Goal: Information Seeking & Learning: Find specific fact

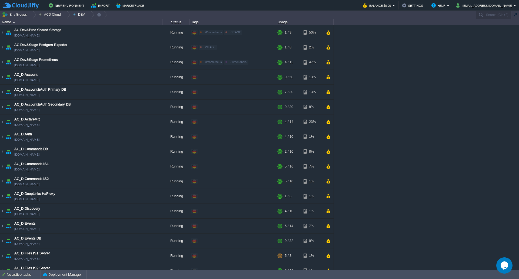
click at [2, 78] on img at bounding box center [2, 77] width 4 height 15
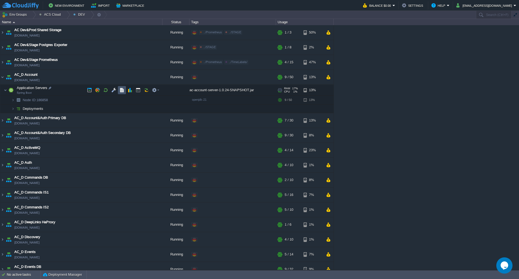
click at [121, 92] on button "button" at bounding box center [121, 90] width 5 height 5
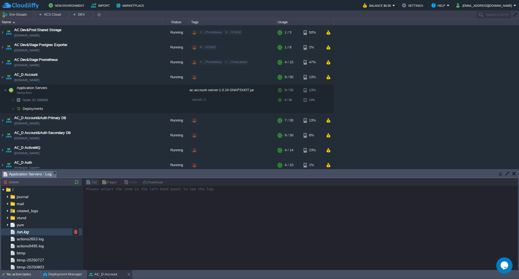
click at [28, 233] on span "run.log" at bounding box center [23, 231] width 14 height 5
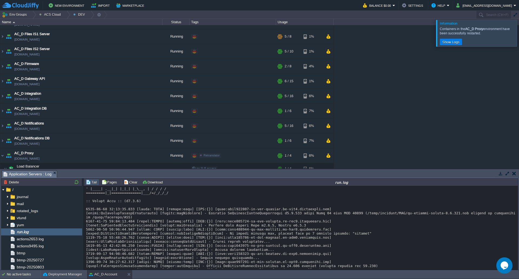
scroll to position [1362, 0]
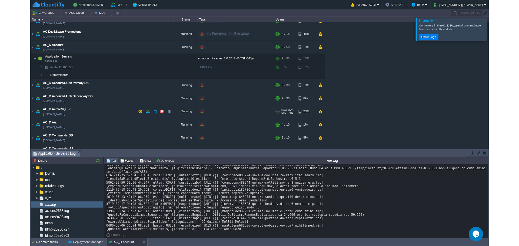
scroll to position [0, 0]
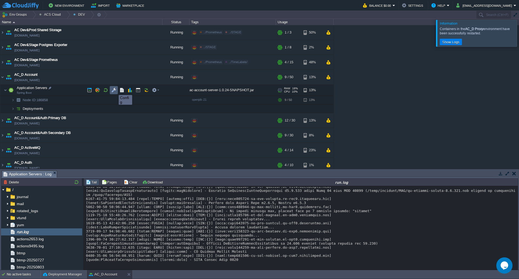
click at [115, 90] on button "button" at bounding box center [113, 90] width 5 height 5
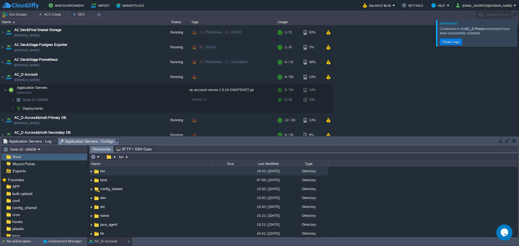
click at [519, 35] on div at bounding box center [525, 33] width 0 height 26
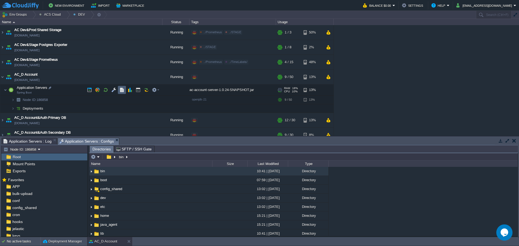
click at [116, 92] on button "button" at bounding box center [113, 90] width 5 height 5
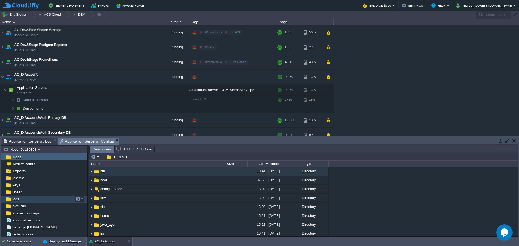
click at [20, 199] on div "logs" at bounding box center [44, 199] width 86 height 7
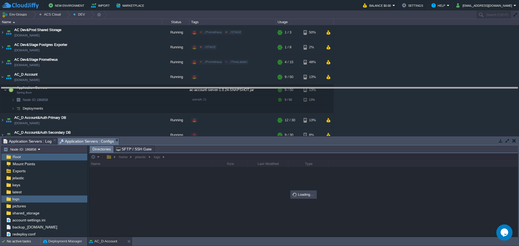
drag, startPoint x: 199, startPoint y: 139, endPoint x: 198, endPoint y: 90, distance: 48.9
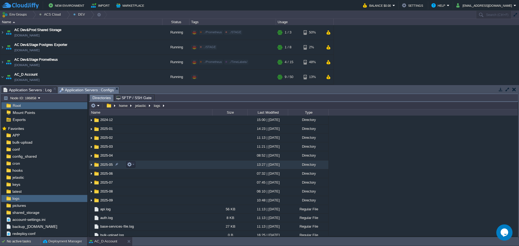
scroll to position [108, 0]
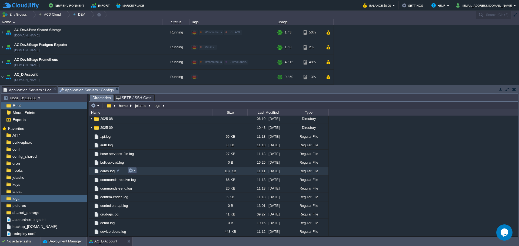
click at [136, 171] on td at bounding box center [132, 170] width 9 height 6
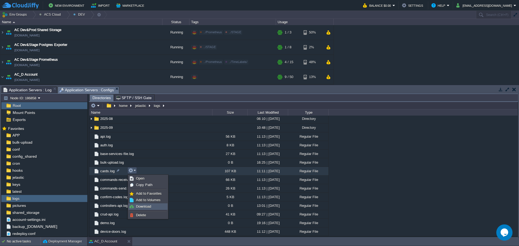
click at [145, 209] on link "Download" at bounding box center [148, 207] width 39 height 6
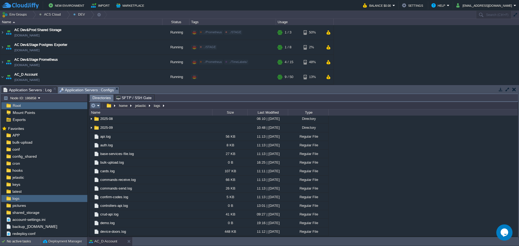
click at [98, 108] on em at bounding box center [95, 105] width 9 height 5
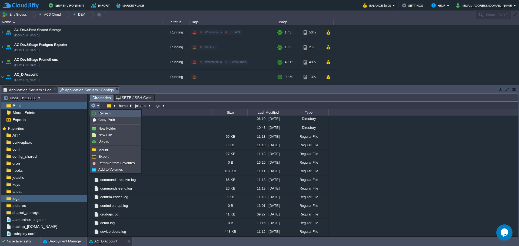
click at [103, 113] on span "Refresh" at bounding box center [104, 113] width 12 height 4
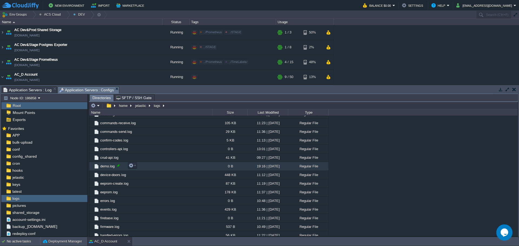
scroll to position [138, 0]
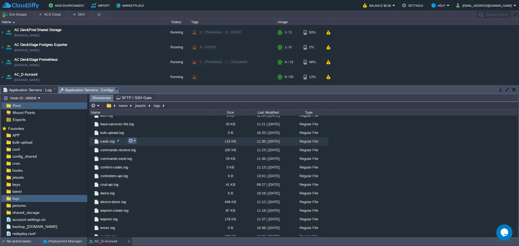
click at [136, 143] on td at bounding box center [132, 141] width 9 height 6
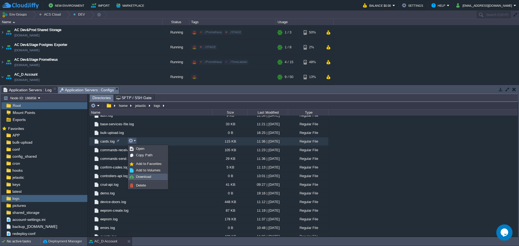
click at [144, 175] on span "Download" at bounding box center [143, 177] width 15 height 4
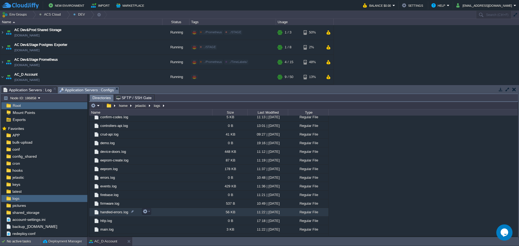
scroll to position [246, 0]
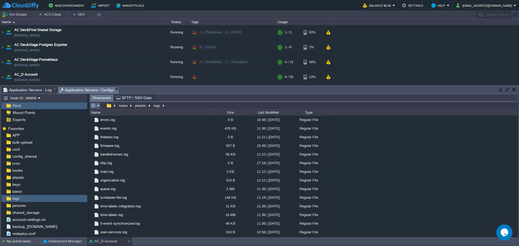
click at [95, 106] on button "button" at bounding box center [93, 105] width 5 height 5
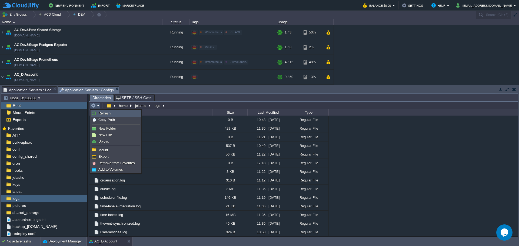
click at [105, 112] on span "Refresh" at bounding box center [104, 113] width 12 height 4
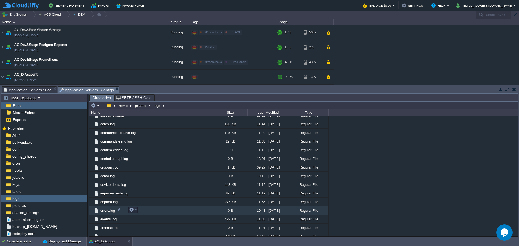
scroll to position [138, 0]
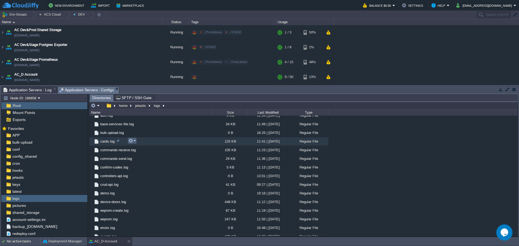
click at [136, 141] on td at bounding box center [132, 141] width 9 height 6
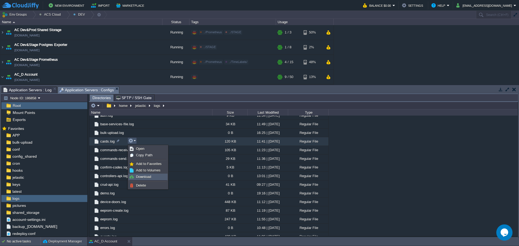
click at [144, 176] on span "Download" at bounding box center [143, 177] width 15 height 4
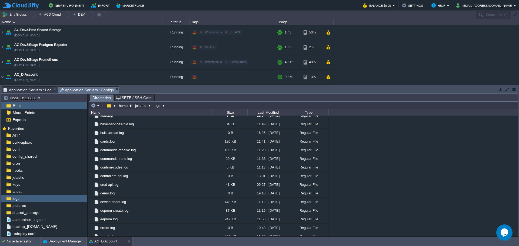
click at [35, 90] on span "Application Servers : Log" at bounding box center [28, 90] width 48 height 6
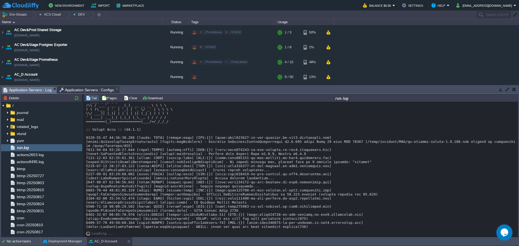
drag, startPoint x: 289, startPoint y: 227, endPoint x: 178, endPoint y: 219, distance: 112.2
click at [83, 223] on div "Loading..." at bounding box center [300, 169] width 434 height 135
copy div "[DATE] 08:22:57.106 [level:ERROR] [thread:mainTaskExecutor-65] [MDC:{}] [host:[…"
click at [82, 90] on span "Application Servers : Configs" at bounding box center [86, 90] width 55 height 6
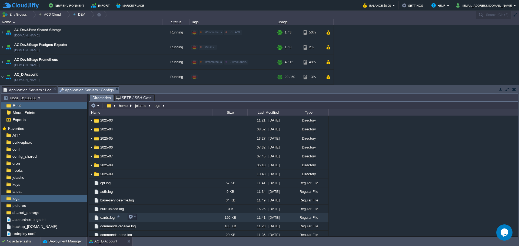
scroll to position [57, 0]
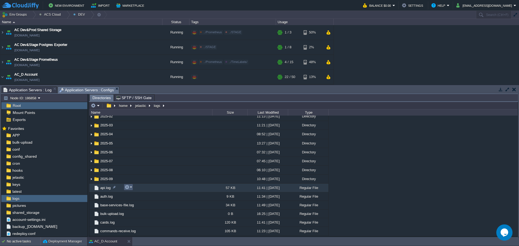
click at [131, 189] on em at bounding box center [128, 187] width 7 height 5
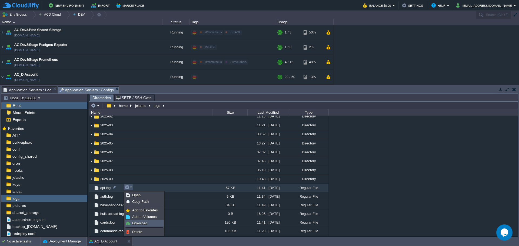
click at [141, 222] on span "Download" at bounding box center [139, 223] width 15 height 4
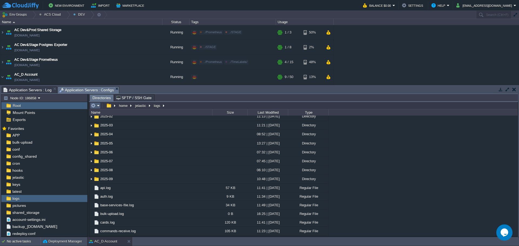
click at [96, 105] on em at bounding box center [95, 105] width 9 height 5
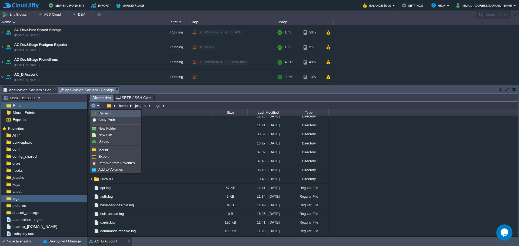
click at [112, 113] on link "Refresh" at bounding box center [115, 114] width 49 height 6
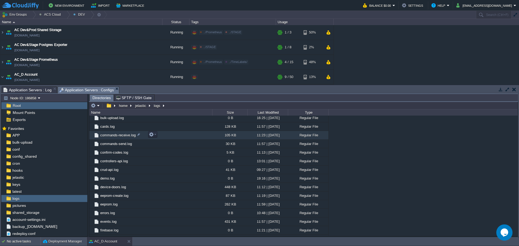
scroll to position [138, 0]
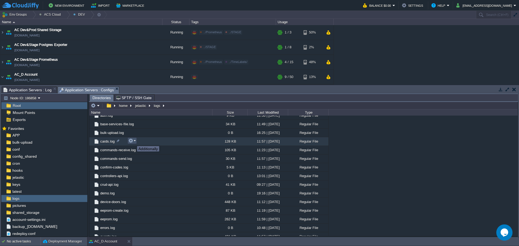
click at [133, 141] on button "button" at bounding box center [130, 140] width 5 height 5
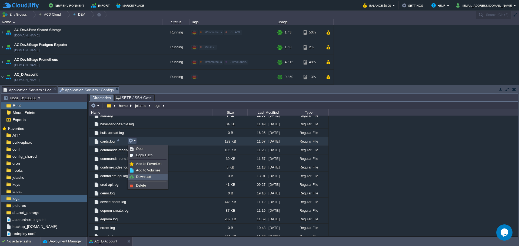
click at [145, 175] on span "Download" at bounding box center [143, 177] width 15 height 4
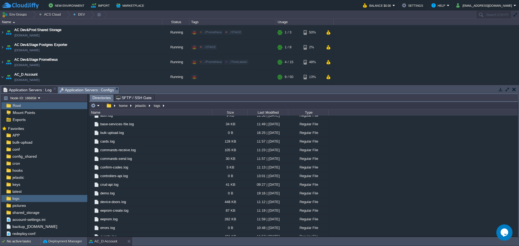
click at [423, 184] on div ".. 2024-09 17:18 | [DATE] Directory 2024-10 10:34 | [DATE] Directory 2024-11 16…" at bounding box center [303, 176] width 428 height 121
click at [97, 105] on em at bounding box center [95, 105] width 9 height 5
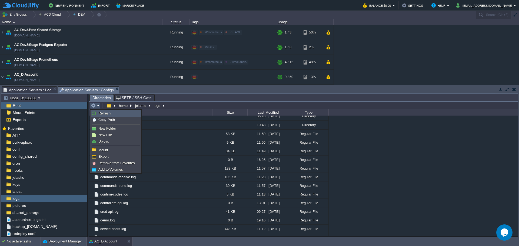
click at [107, 114] on span "Refresh" at bounding box center [104, 113] width 12 height 4
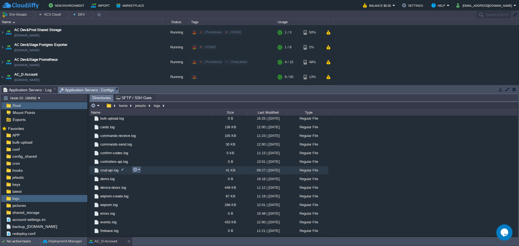
scroll to position [138, 0]
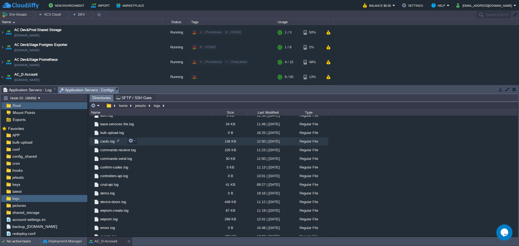
click at [106, 142] on span "cards.log" at bounding box center [107, 141] width 16 height 5
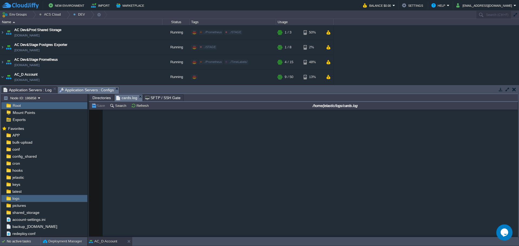
scroll to position [0, 0]
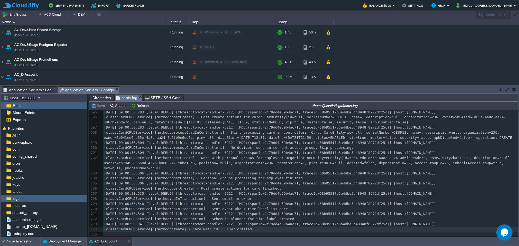
click at [239, 228] on span "[class:CardCRUDService] [method:create] - Card with id: 501097 created." at bounding box center [179, 229] width 150 height 4
type textarea "501097"
click at [316, 223] on span "[DATE] 09:00:50.341 [level:DEBUG] [thread:tomcat-handler-3212] [MDC:{spanId=2f7…" at bounding box center [270, 224] width 332 height 4
type textarea "68b95517b3a4dbe5d48948f8972df25c"
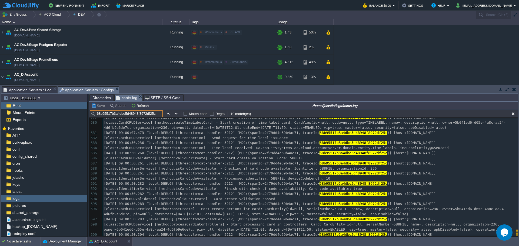
scroll to position [3961, 0]
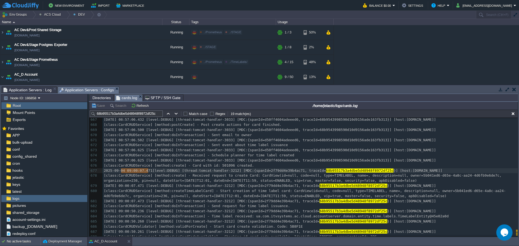
type textarea "[DATE] 09:00:07.471"
drag, startPoint x: 149, startPoint y: 172, endPoint x: 99, endPoint y: 172, distance: 49.7
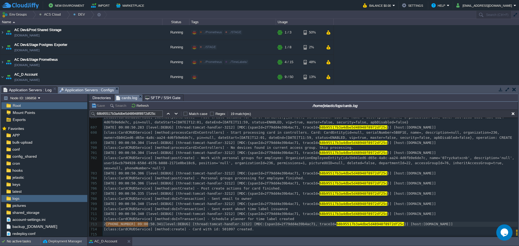
type textarea "[DATE] 09:00:50.341"
drag, startPoint x: 147, startPoint y: 222, endPoint x: 101, endPoint y: 221, distance: 46.0
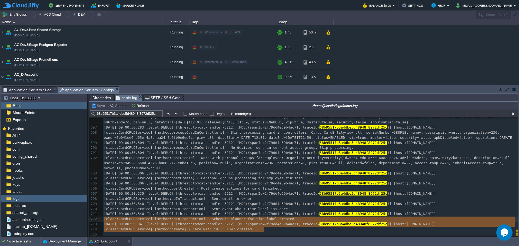
type textarea "[DATE] 09:00:50.341 [level:DEBUG] [thread:tomcat-handler-3212] [MDC:{spanId=2f7…"
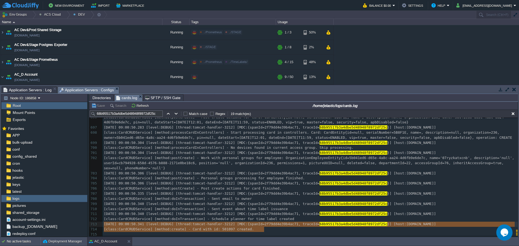
drag, startPoint x: 266, startPoint y: 228, endPoint x: 103, endPoint y: 221, distance: 163.1
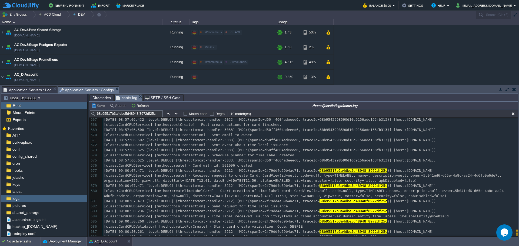
scroll to position [3995, 0]
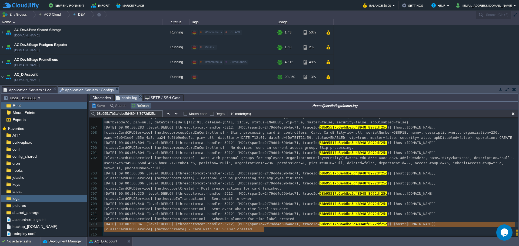
click at [142, 105] on button "Refresh" at bounding box center [140, 105] width 19 height 5
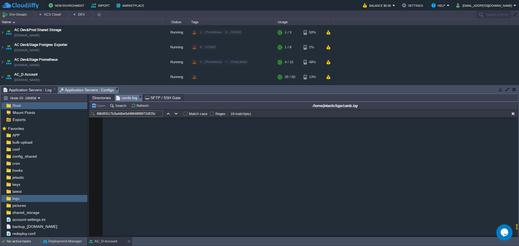
scroll to position [3527, 0]
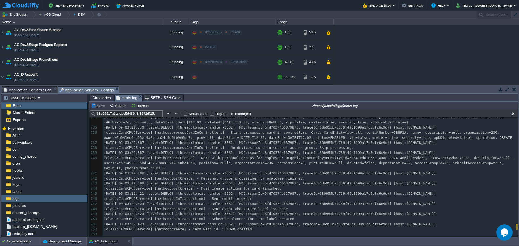
click at [319, 222] on span "[DATE] 09:03:22.423 [level:DEBUG] [thread:tomcat-handler-3362] [MDC:{spanId=6fd…" at bounding box center [270, 224] width 332 height 4
type textarea "68b955b7c739f49c1099a17c5dfc6c9d"
click at [139, 114] on input "68b95517b3a4dbe5d48948f8972df25c" at bounding box center [126, 114] width 73 height 6
paste input "b7c739f49c1099a17c5dfc6c9d"
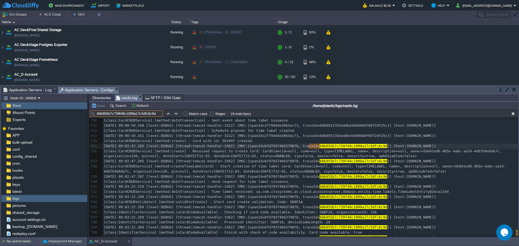
type input "68b955b7c739f49c1099a17c5dfc6c9d"
type textarea "[DATE] 09:02:47.205"
drag, startPoint x: 104, startPoint y: 146, endPoint x: 145, endPoint y: 146, distance: 41.1
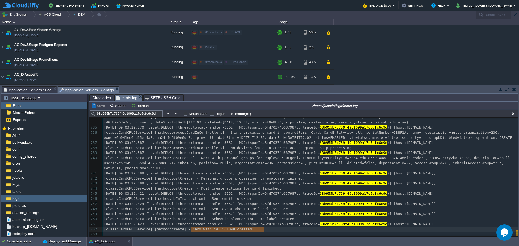
type textarea "[DATE] 09:03:22.423 [level:DEBUG] [thread:tomcat-handler-3362] [MDC:{spanId=6fd…"
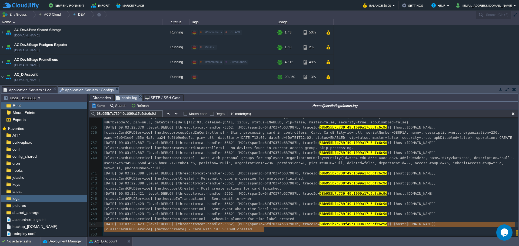
drag, startPoint x: 275, startPoint y: 229, endPoint x: 94, endPoint y: 221, distance: 181.5
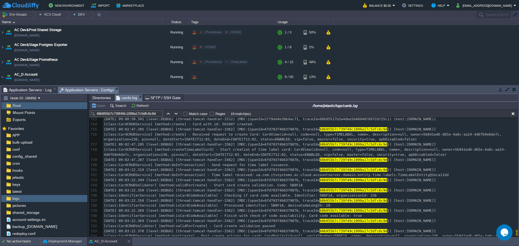
scroll to position [4158, 0]
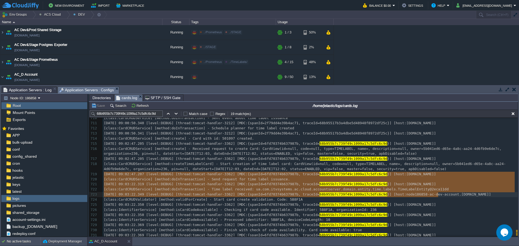
type textarea "[DATE] 09:02:47.207 [level:DEBUG] [thread:tomcat-handler-3362] [MDC:{spanId=6fd…"
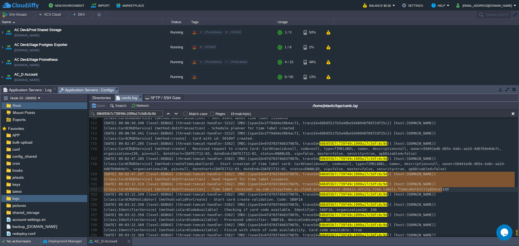
drag, startPoint x: 103, startPoint y: 176, endPoint x: 439, endPoint y: 193, distance: 336.0
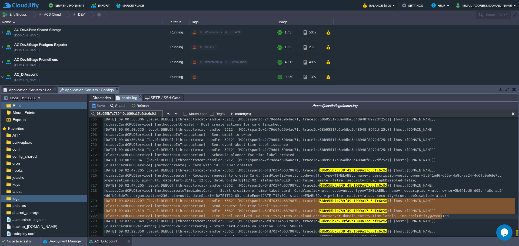
scroll to position [4131, 0]
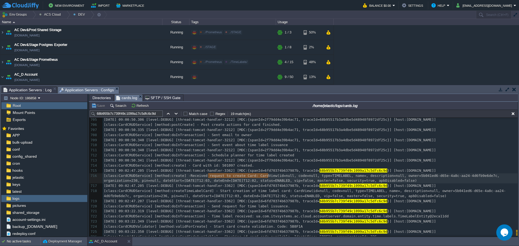
type textarea "Received request to create Card:"
drag, startPoint x: 208, startPoint y: 176, endPoint x: 269, endPoint y: 176, distance: 61.1
type input "Received request to create Card:"
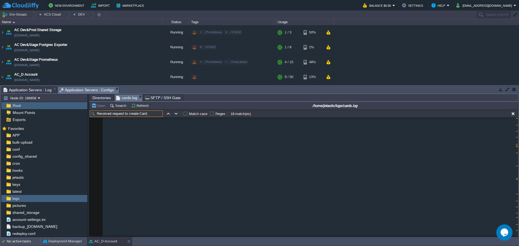
scroll to position [0, 0]
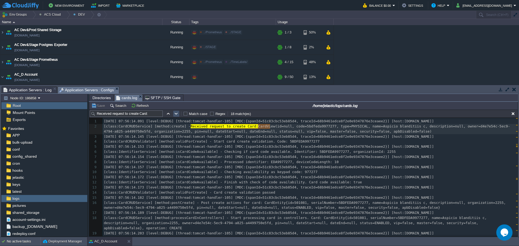
click at [175, 115] on button "button" at bounding box center [176, 113] width 5 height 5
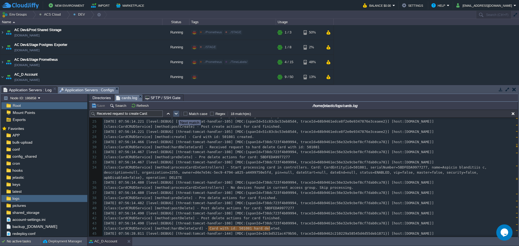
click at [175, 115] on button "button" at bounding box center [176, 113] width 5 height 5
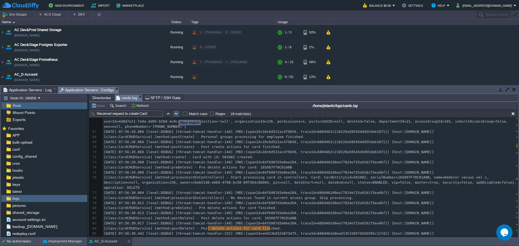
click at [175, 115] on button "button" at bounding box center [176, 113] width 5 height 5
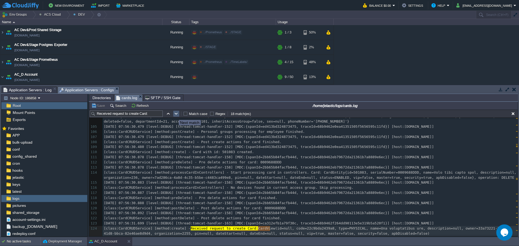
click at [175, 115] on button "button" at bounding box center [176, 113] width 5 height 5
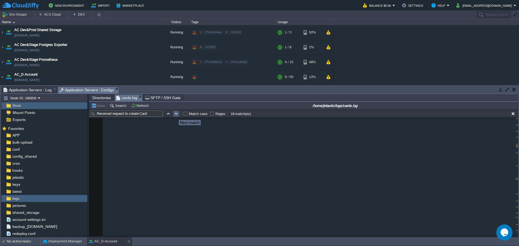
scroll to position [865, 0]
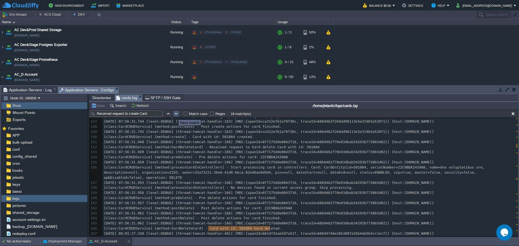
click at [176, 115] on button "button" at bounding box center [176, 113] width 5 height 5
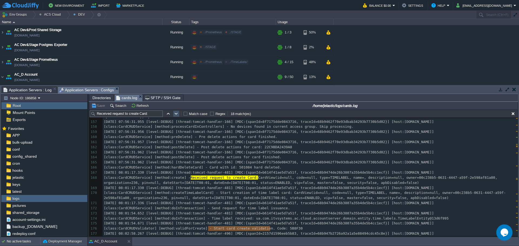
click at [176, 115] on button "button" at bounding box center [176, 113] width 5 height 5
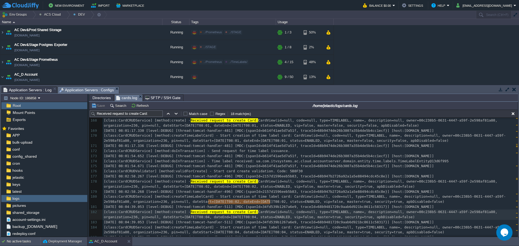
scroll to position [984, 0]
click at [166, 117] on td at bounding box center [168, 114] width 6 height 6
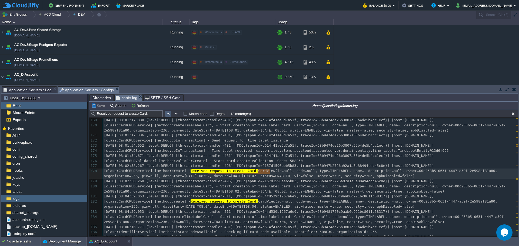
click at [167, 117] on td at bounding box center [168, 114] width 6 height 6
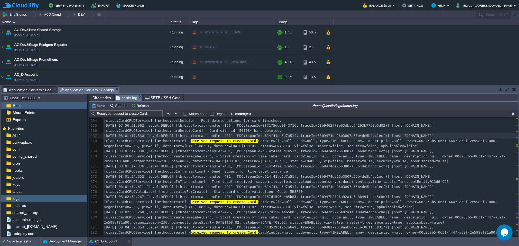
click at [329, 132] on div "x [class:CardCRUDService] [method:create] - Received request to create Card: Ca…" at bounding box center [310, 192] width 415 height 270
type textarea "68b9474de26b3807a35b4de5b4cc1ecf"
click at [128, 112] on input "Received request to create Card:" at bounding box center [126, 114] width 73 height 6
paste input "68b9474de26b3807a35b4de5b4cc1ecf"
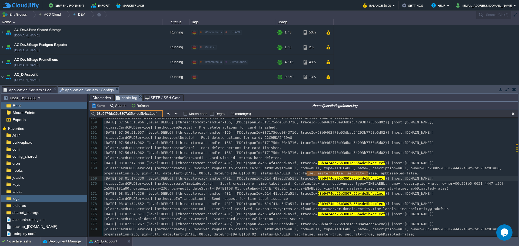
scroll to position [931, 0]
type input "68b9474de26b3807a35b4de5b4cc1ecf"
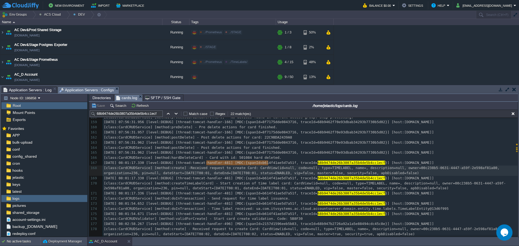
type textarea "Received request to create Card:"
drag, startPoint x: 207, startPoint y: 164, endPoint x: 269, endPoint y: 162, distance: 62.2
click at [121, 115] on input "68b9474de26b3807a35b4de5b4cc1ecf" at bounding box center [126, 114] width 73 height 6
paste input "Received request to create Card:"
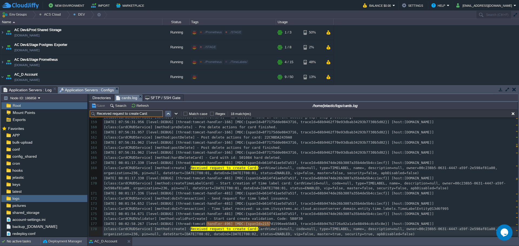
type input "Received request to create Card:"
click at [170, 117] on td at bounding box center [168, 114] width 6 height 6
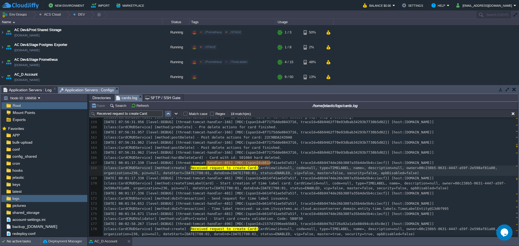
click at [170, 117] on td at bounding box center [168, 114] width 6 height 6
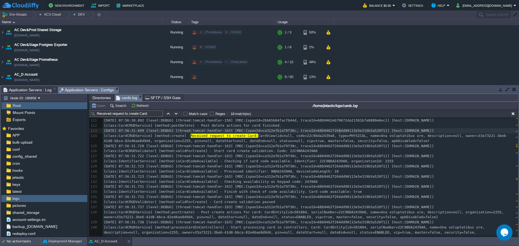
click at [340, 132] on div "x [class:CardCRUDService] [method:create] - Received request to create Card: Ca…" at bounding box center [310, 181] width 415 height 249
type textarea "68b9462f264dd90113e5e319b5a520f1"
click at [144, 113] on input "Received request to create Card:" at bounding box center [126, 114] width 73 height 6
paste input "68b9462f264dd90113e5e319b5a520f1"
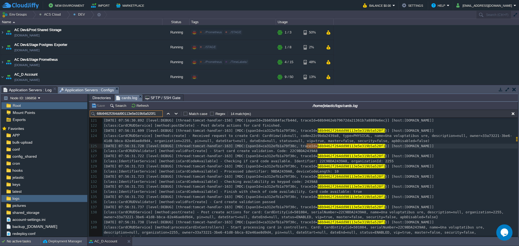
scroll to position [715, 0]
type input "68b9462f264dd90113e5e319b5a520f1"
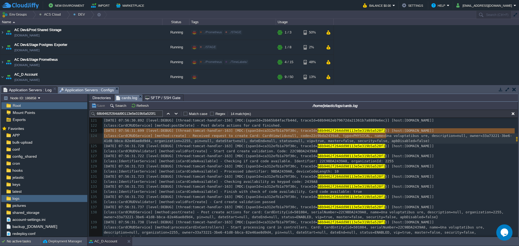
type textarea "[DATE] 07:56:31.699 [level:DEBUG] [thread:tomcat-handler-163] [MDC:{spanId=ca31…"
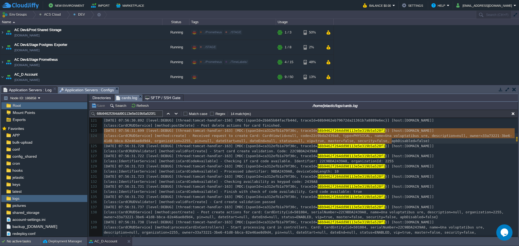
drag, startPoint x: 103, startPoint y: 131, endPoint x: 388, endPoint y: 137, distance: 284.3
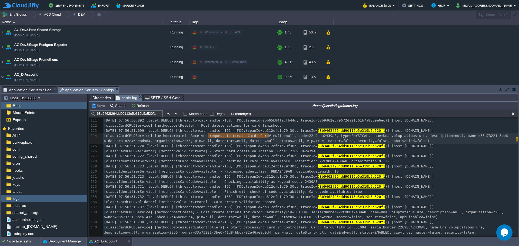
type textarea "Received request to create Card:"
drag, startPoint x: 208, startPoint y: 137, endPoint x: 269, endPoint y: 138, distance: 61.3
click at [149, 116] on input "68b9462f264dd90113e5e319b5a520f1" at bounding box center [126, 114] width 73 height 6
paste input "Received request to create Card:"
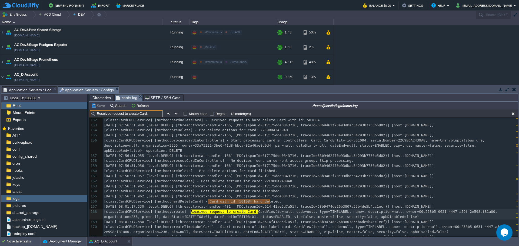
type input "Received request to create Card:"
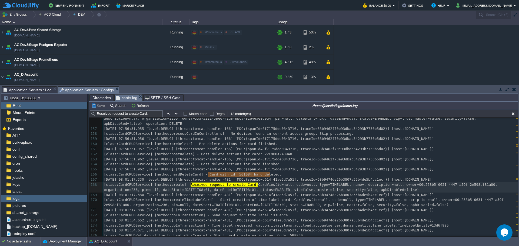
click at [103, 100] on span "Directories" at bounding box center [101, 98] width 18 height 6
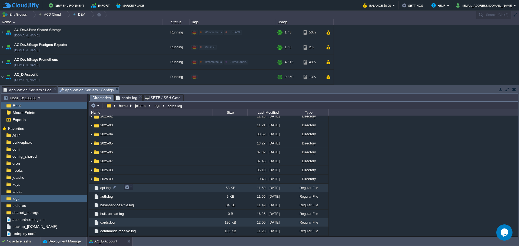
click at [107, 188] on span "api.log" at bounding box center [105, 188] width 12 height 5
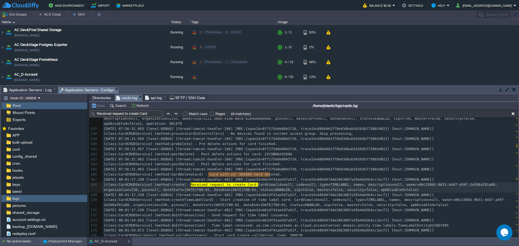
click at [123, 99] on span "cards.log" at bounding box center [126, 98] width 21 height 7
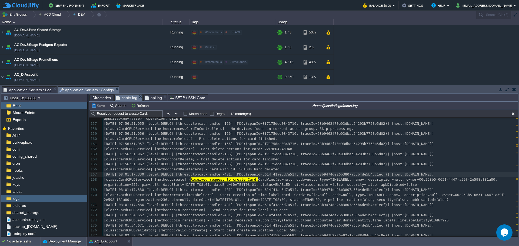
click at [331, 172] on span "[DATE] 08:01:17.330 [level:DEBUG] [thread:tomcat-handler-481] [MDC:{spanId=b614…" at bounding box center [269, 174] width 330 height 4
type textarea "68b9474de26b3807a35b4de5b4cc1ecf"
click at [148, 100] on span "api.log" at bounding box center [153, 98] width 17 height 6
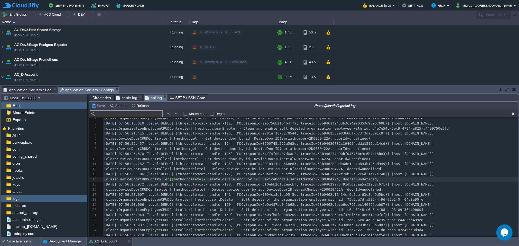
type input "68b9474de26b3807a35b4de5b4cc1ecf"
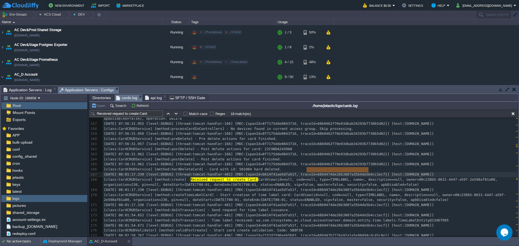
click at [127, 99] on span "cards.log" at bounding box center [126, 98] width 21 height 7
type textarea "b614f41ae5d7a51f"
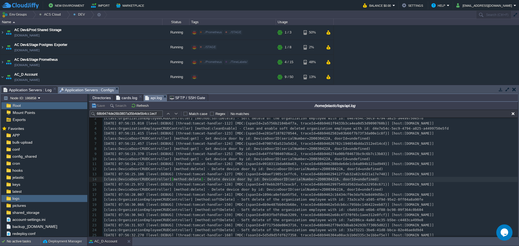
click at [151, 98] on span "api.log" at bounding box center [153, 98] width 17 height 7
paste input "b614f41ae5d7a51f"
type input "b614f41ae5d7a51f"
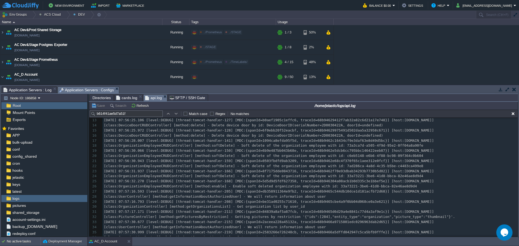
click at [126, 98] on span "cards.log" at bounding box center [126, 98] width 21 height 6
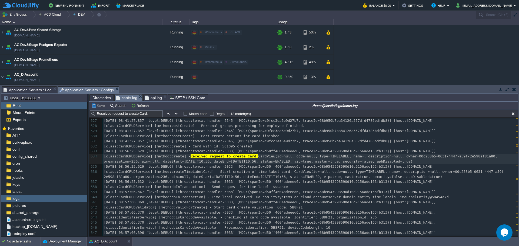
click at [246, 158] on span "Received request to create Card:" at bounding box center [224, 156] width 68 height 4
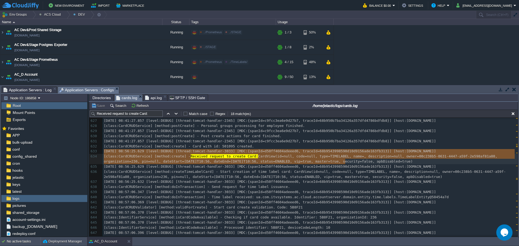
type textarea "[DATE] 08:56:25.629 [level:DEBUG] [thread:tomcat-handler-3033] [MDC:{spanId=d50…"
drag, startPoint x: 104, startPoint y: 152, endPoint x: 413, endPoint y: 161, distance: 309.2
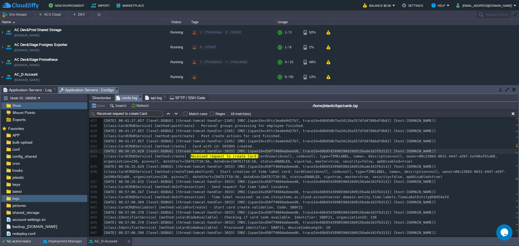
click at [332, 152] on div "x [DATE] 08:01:17.330 [level:DEBUG] [thread:tomcat-handler-481] [MDC:{spanId= b…" at bounding box center [310, 169] width 415 height 255
type textarea "68b9543998590d10d9156ade163fb313"
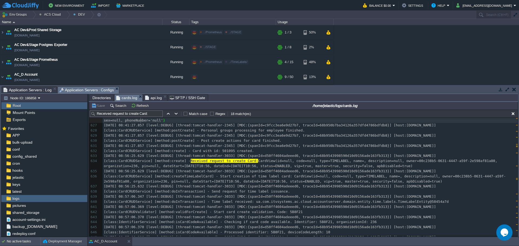
click at [155, 114] on input "Received request to create Card:" at bounding box center [126, 114] width 73 height 6
paste input "68b9543998590d10d9156ade163fb313"
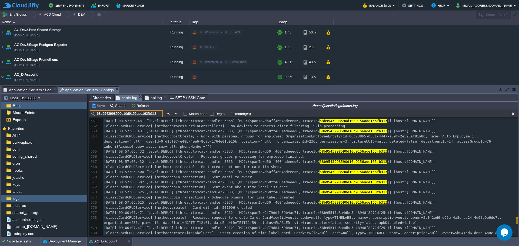
type input "68b9543998590d10d9156ade163fb313"
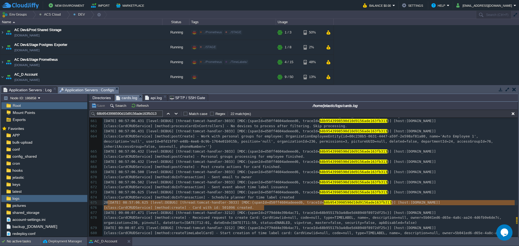
type textarea "[DATE] 08:57:06.625 [level:DEBUG] [thread:tomcat-handler-3033] [MDC:{spanId=d50…"
drag, startPoint x: 267, startPoint y: 208, endPoint x: 102, endPoint y: 203, distance: 164.6
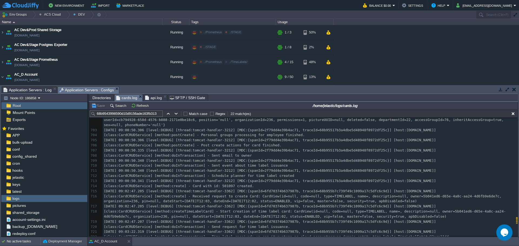
scroll to position [4293, 0]
